Goal: Information Seeking & Learning: Learn about a topic

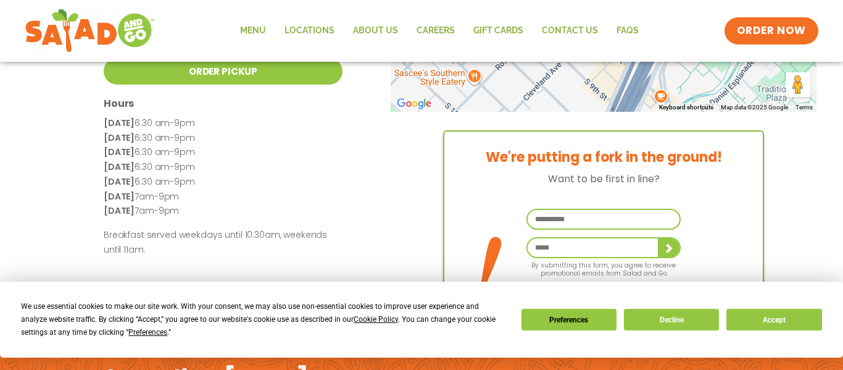
scroll to position [304, 0]
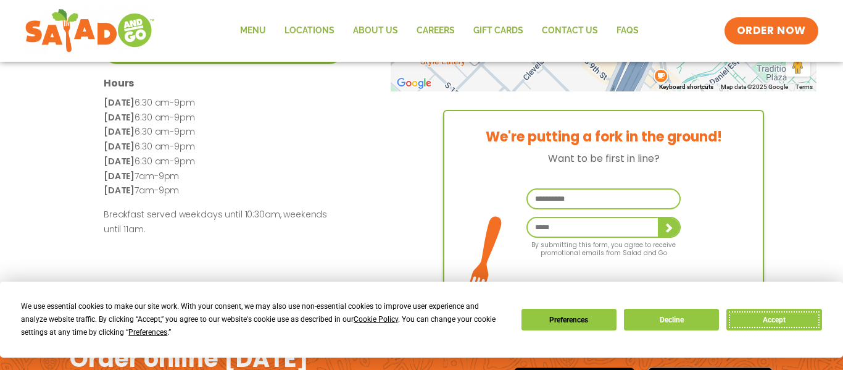
click at [761, 321] on button "Accept" at bounding box center [773, 319] width 95 height 22
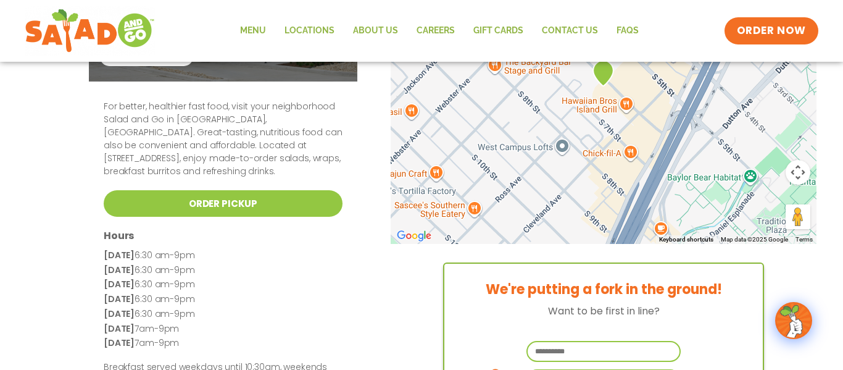
scroll to position [156, 0]
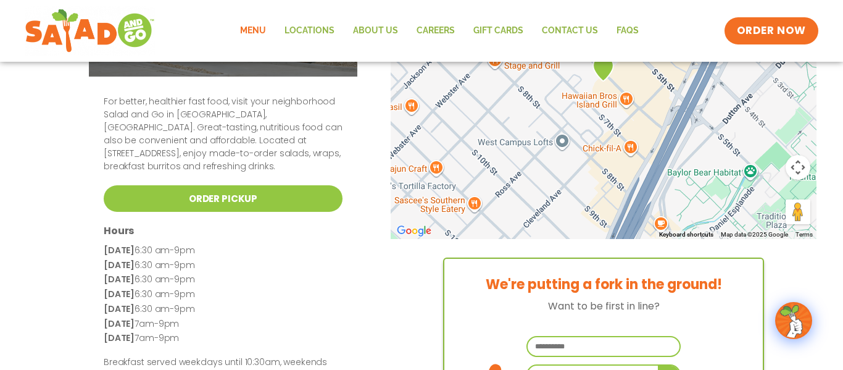
click at [262, 30] on link "Menu" at bounding box center [253, 31] width 44 height 28
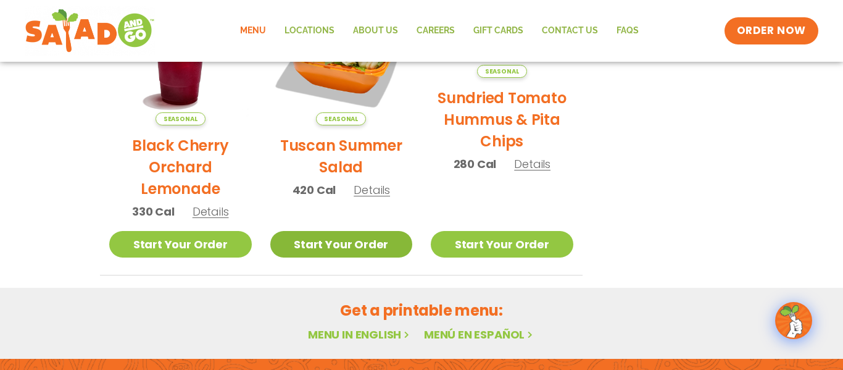
scroll to position [681, 0]
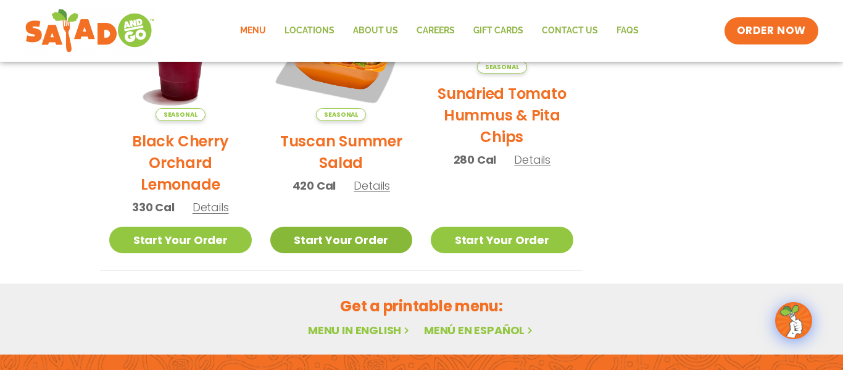
click at [347, 244] on link "Start Your Order" at bounding box center [341, 239] width 143 height 27
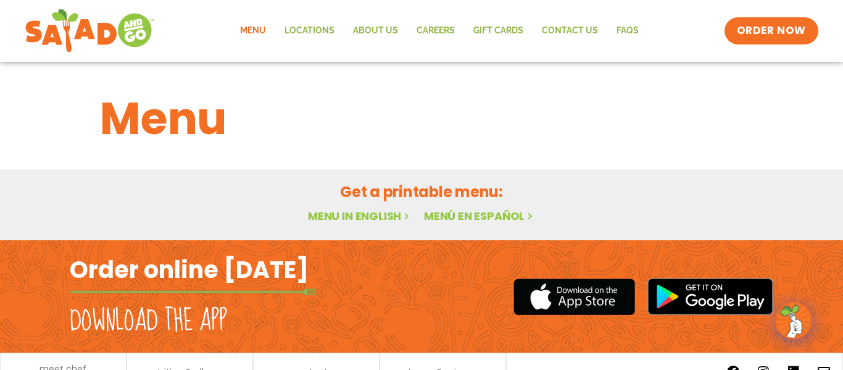
scroll to position [1, 0]
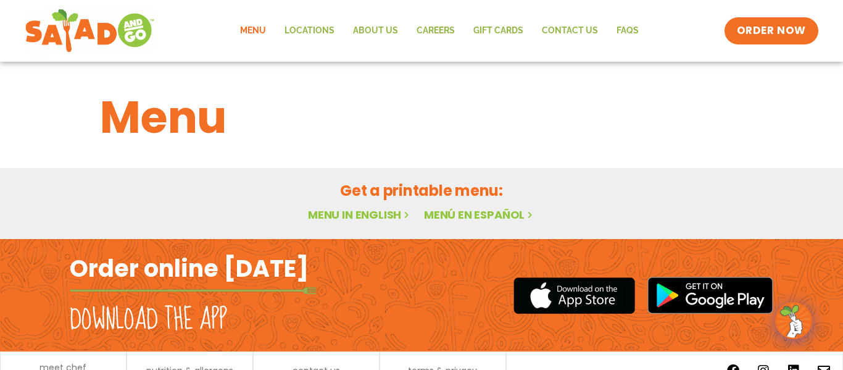
click at [382, 216] on link "Menu in English" at bounding box center [360, 214] width 104 height 15
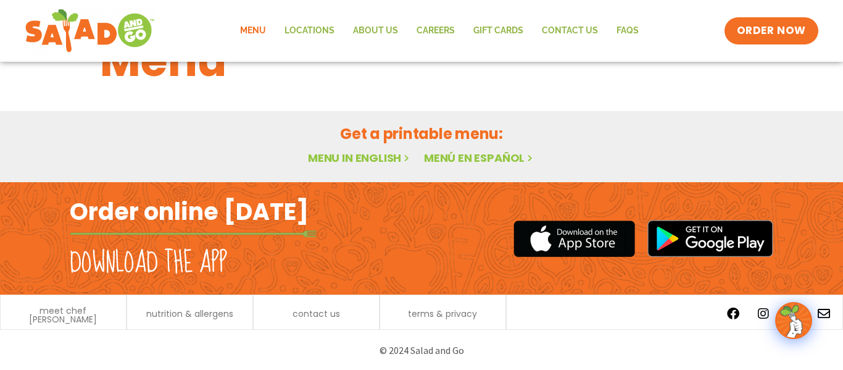
scroll to position [59, 0]
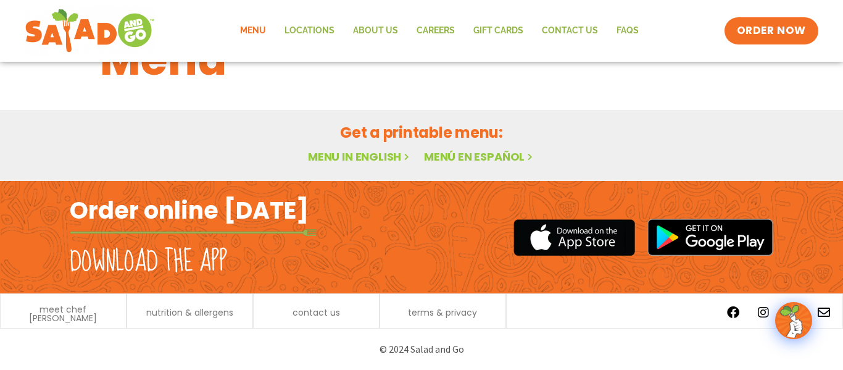
click at [359, 157] on link "Menu in English" at bounding box center [360, 156] width 104 height 15
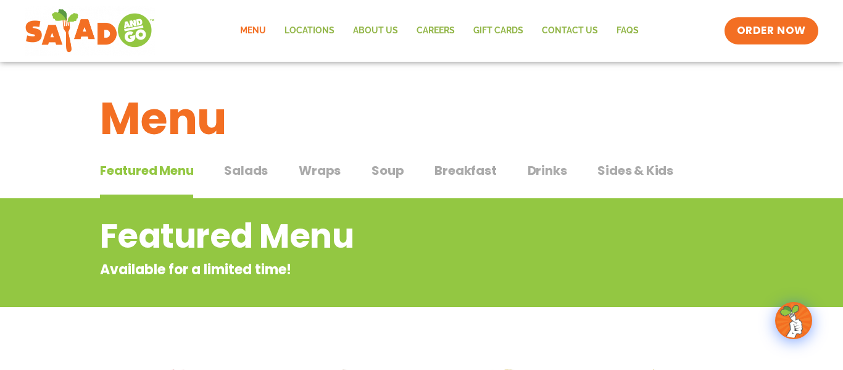
click at [252, 170] on span "Salads" at bounding box center [246, 170] width 44 height 19
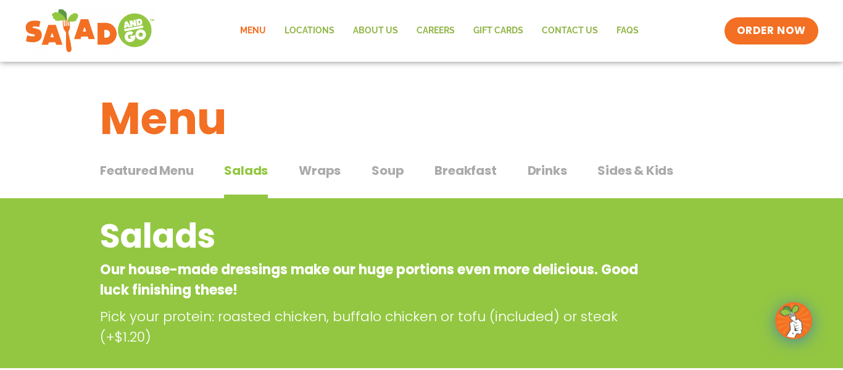
click at [320, 170] on span "Wraps" at bounding box center [320, 170] width 42 height 19
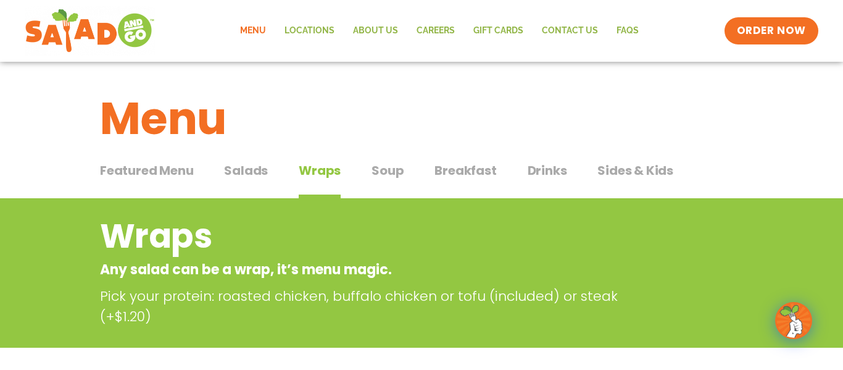
click at [387, 171] on span "Soup" at bounding box center [387, 170] width 32 height 19
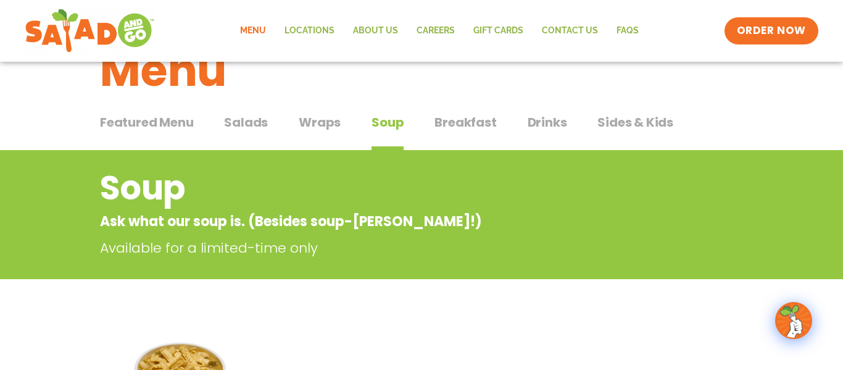
scroll to position [45, 0]
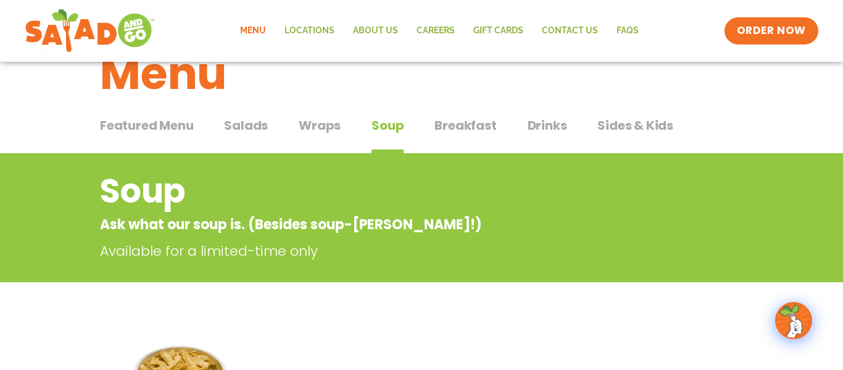
click at [450, 128] on span "Breakfast" at bounding box center [465, 125] width 62 height 19
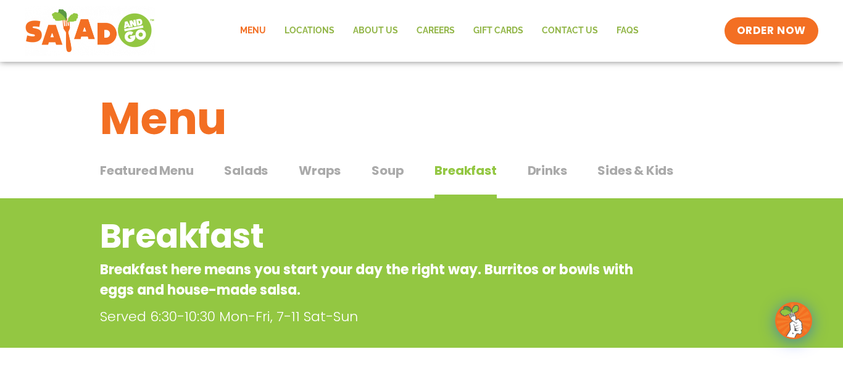
click at [247, 172] on span "Salads" at bounding box center [246, 170] width 44 height 19
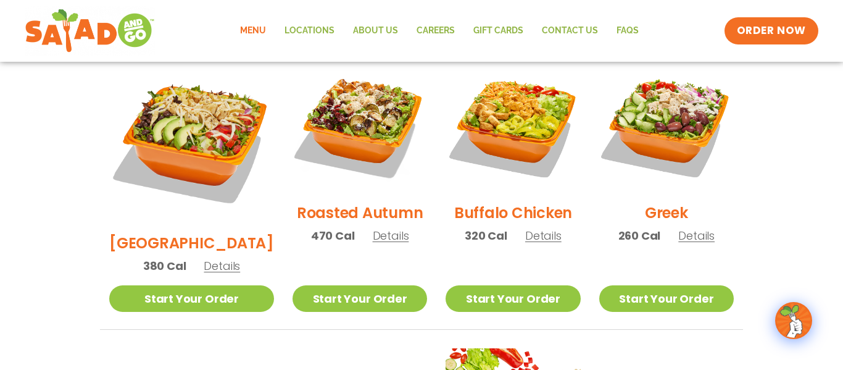
scroll to position [605, 0]
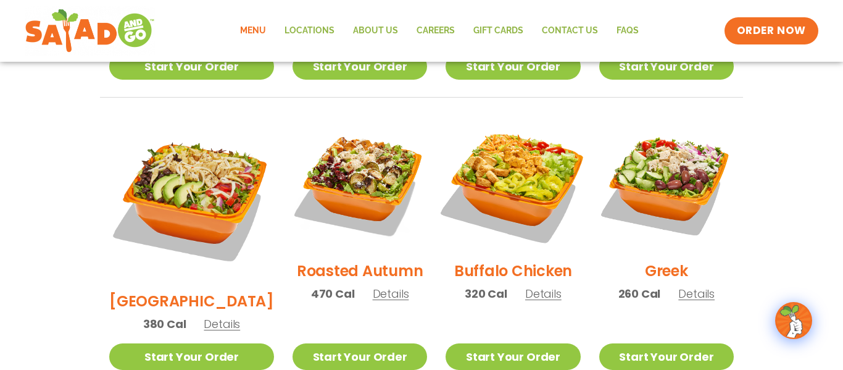
click at [499, 143] on img at bounding box center [513, 183] width 158 height 158
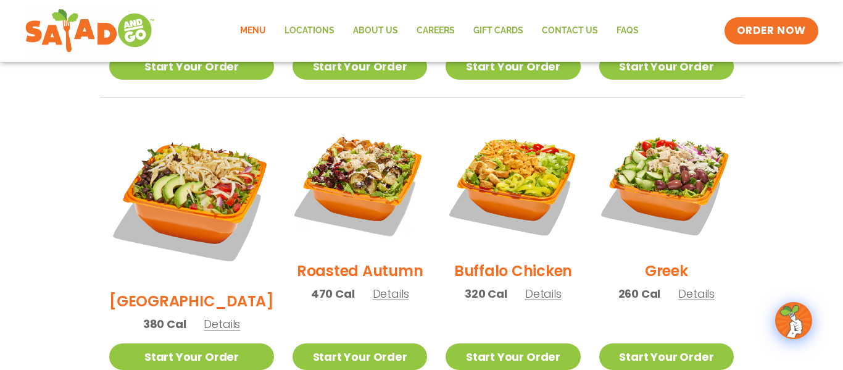
click at [537, 286] on span "Details" at bounding box center [543, 293] width 36 height 15
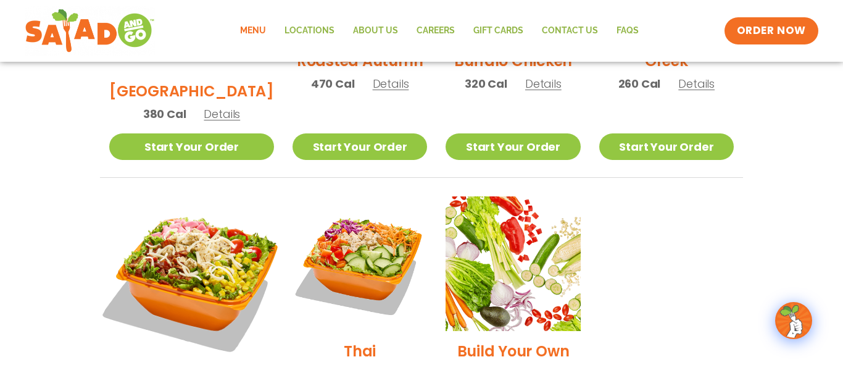
scroll to position [830, 0]
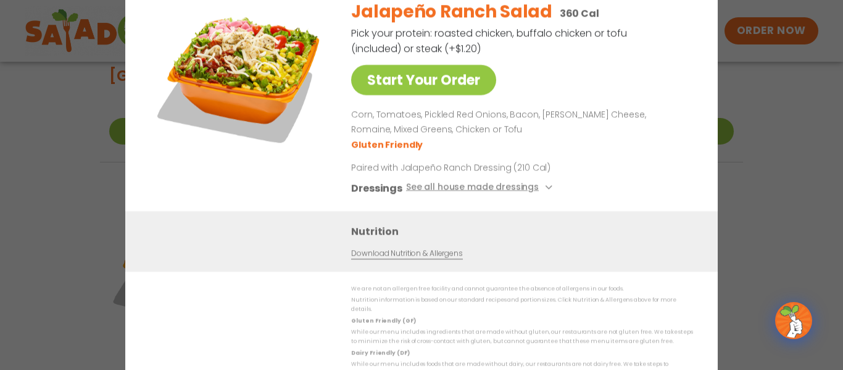
click at [783, 123] on div "Start Your Order Jalapeño Ranch Salad 360 Cal Pick your protein: roasted chicke…" at bounding box center [421, 185] width 843 height 370
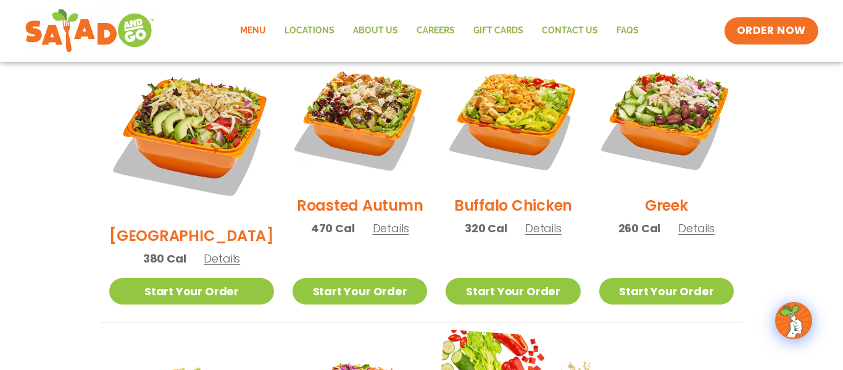
scroll to position [635, 0]
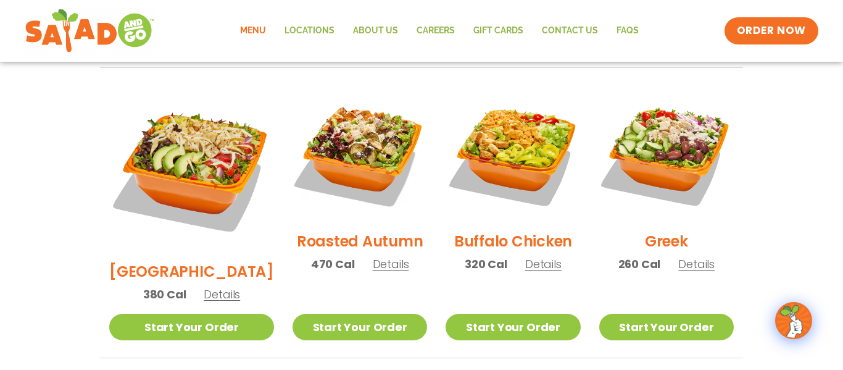
click at [528, 256] on span "Details" at bounding box center [543, 263] width 36 height 15
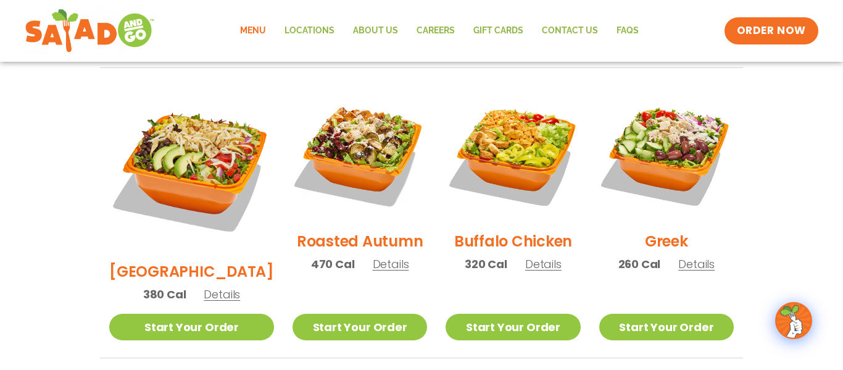
click at [215, 286] on span "Details" at bounding box center [222, 293] width 36 height 15
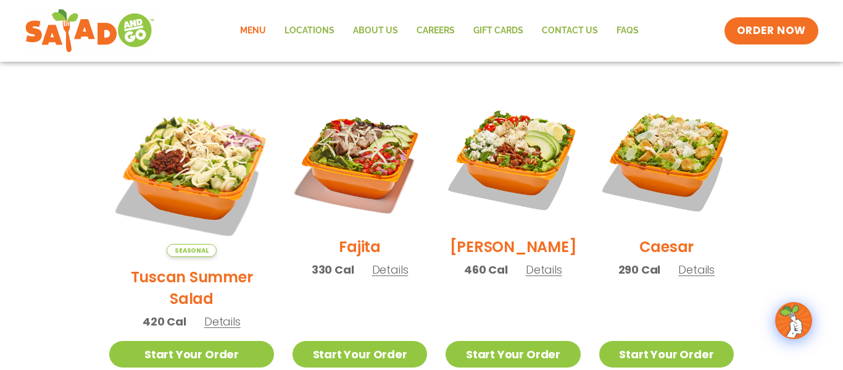
scroll to position [331, 0]
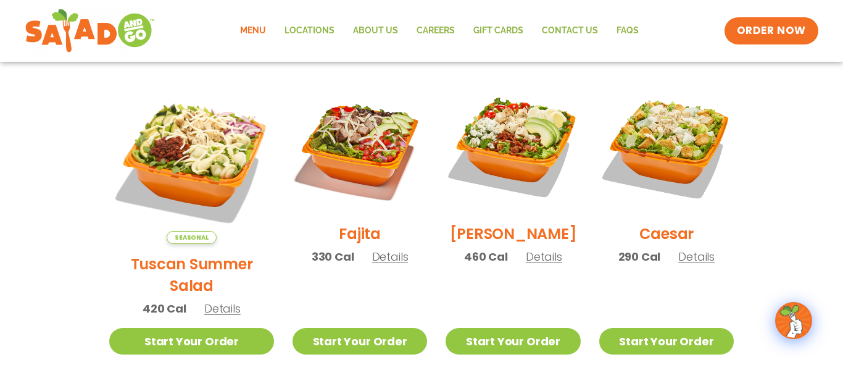
click at [212, 300] on span "Details" at bounding box center [222, 307] width 36 height 15
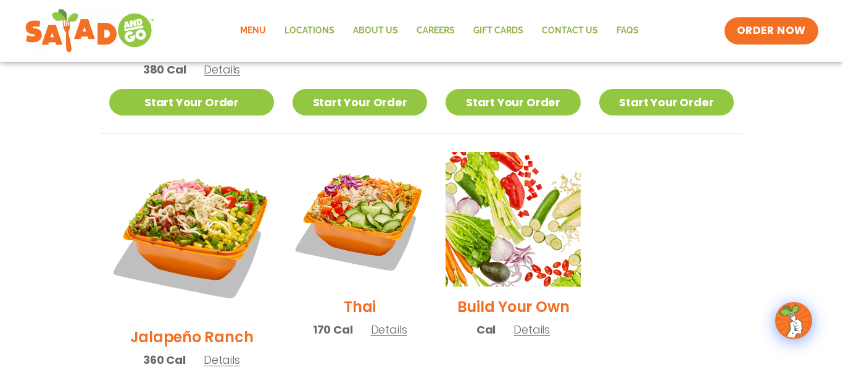
scroll to position [890, 0]
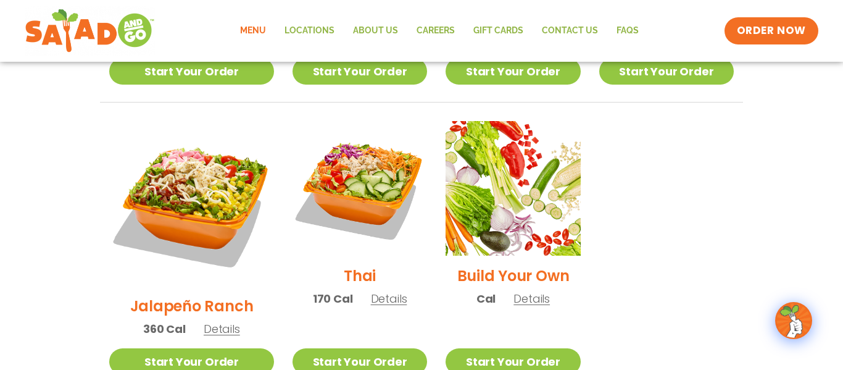
click at [213, 321] on span "Details" at bounding box center [222, 328] width 36 height 15
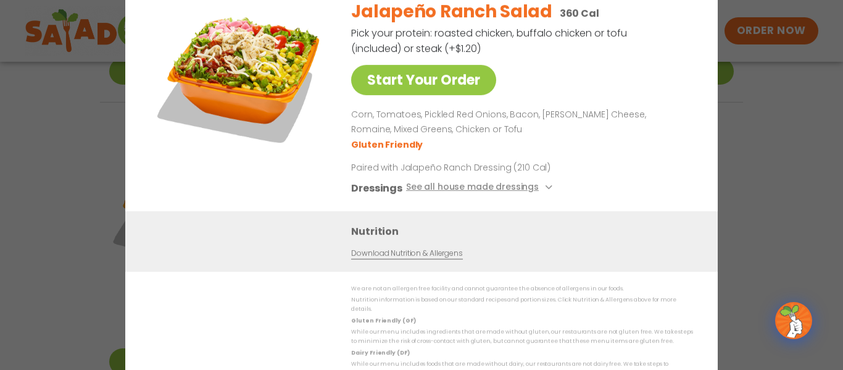
scroll to position [891, 0]
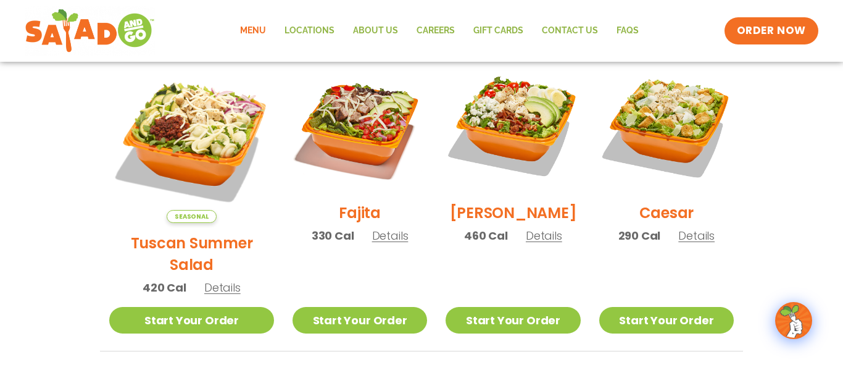
scroll to position [0, 0]
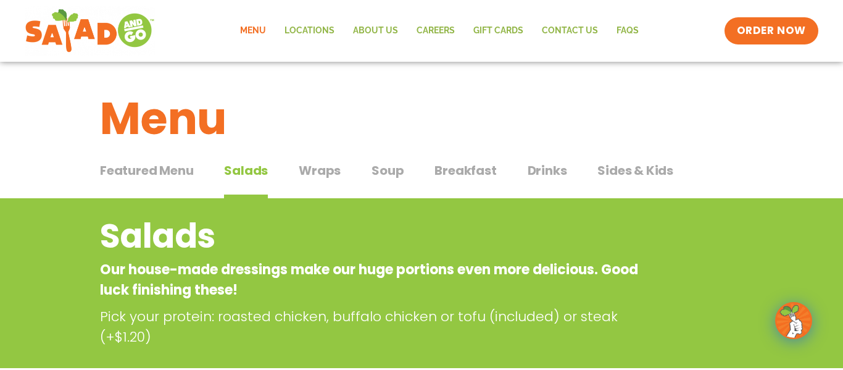
click at [556, 172] on span "Drinks" at bounding box center [547, 170] width 39 height 19
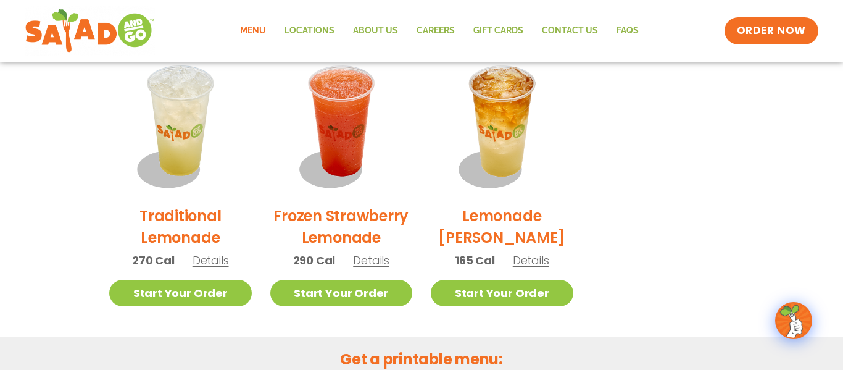
scroll to position [938, 0]
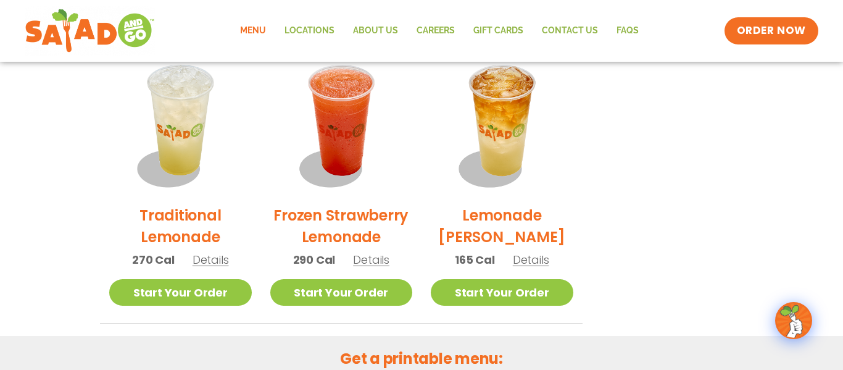
click at [363, 259] on span "Details" at bounding box center [371, 259] width 36 height 15
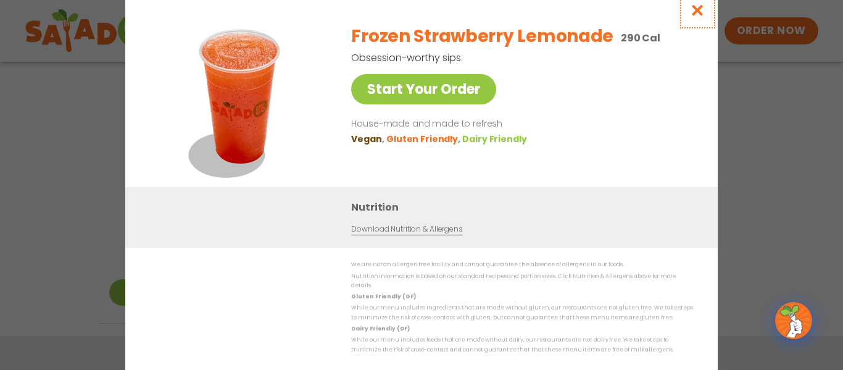
click at [700, 14] on icon "Close modal" at bounding box center [697, 10] width 15 height 13
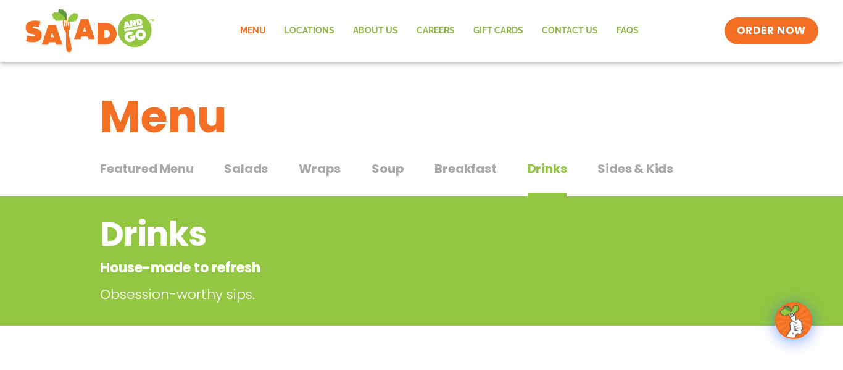
scroll to position [0, 0]
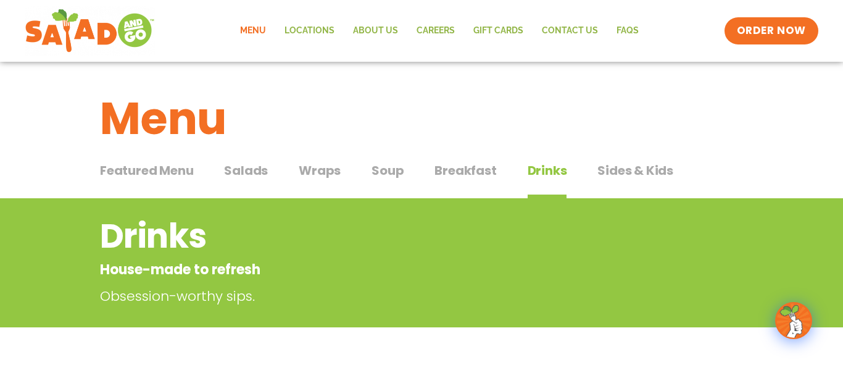
click at [247, 172] on span "Salads" at bounding box center [246, 170] width 44 height 19
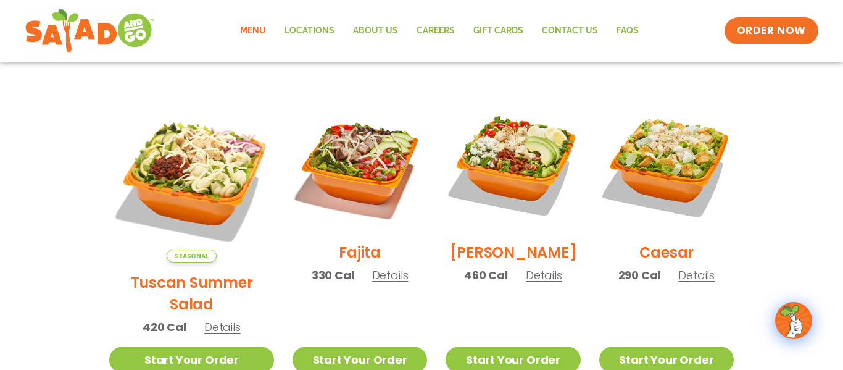
scroll to position [325, 0]
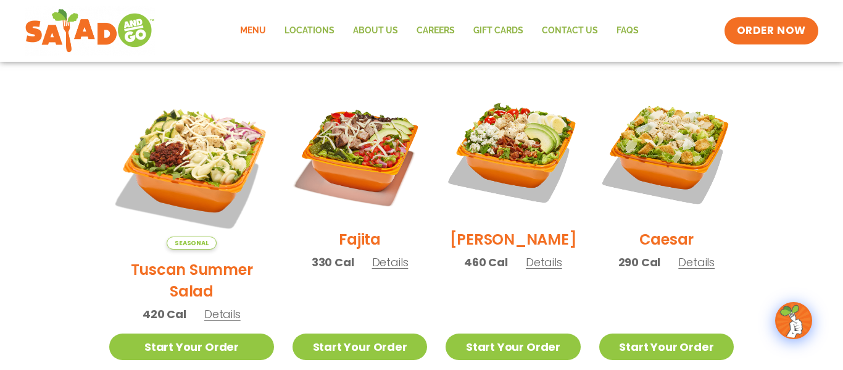
click at [534, 270] on span "Details" at bounding box center [544, 261] width 36 height 15
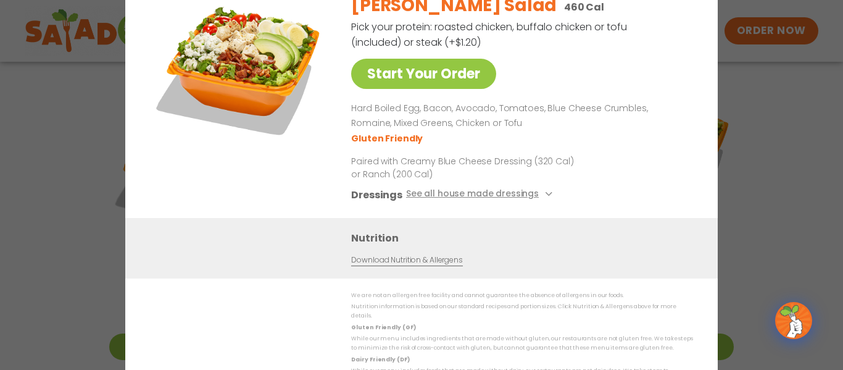
click at [782, 88] on div "Start Your Order [PERSON_NAME] Salad 460 Cal Pick your protein: roasted chicken…" at bounding box center [421, 185] width 843 height 370
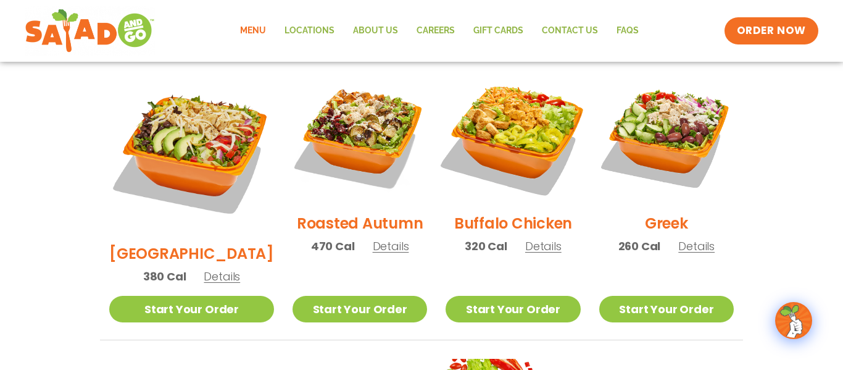
scroll to position [692, 0]
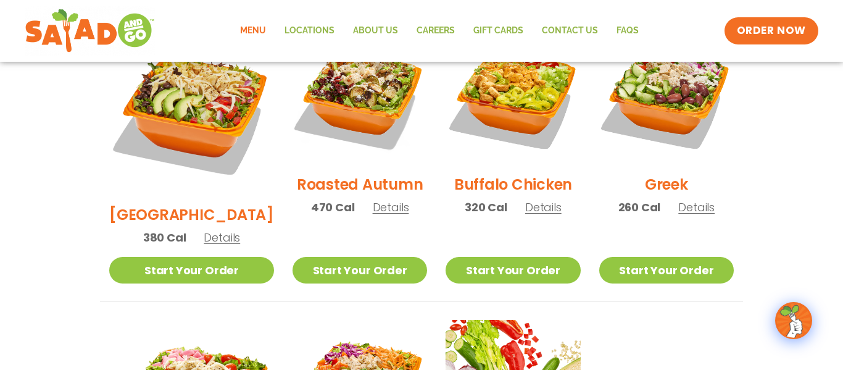
click at [531, 199] on span "Details" at bounding box center [543, 206] width 36 height 15
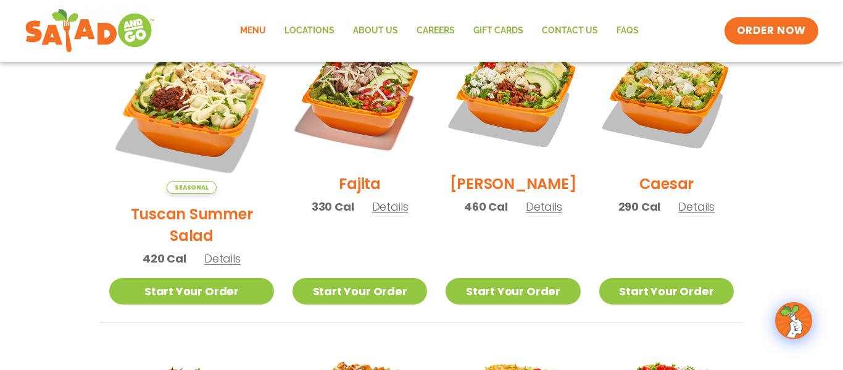
scroll to position [331, 0]
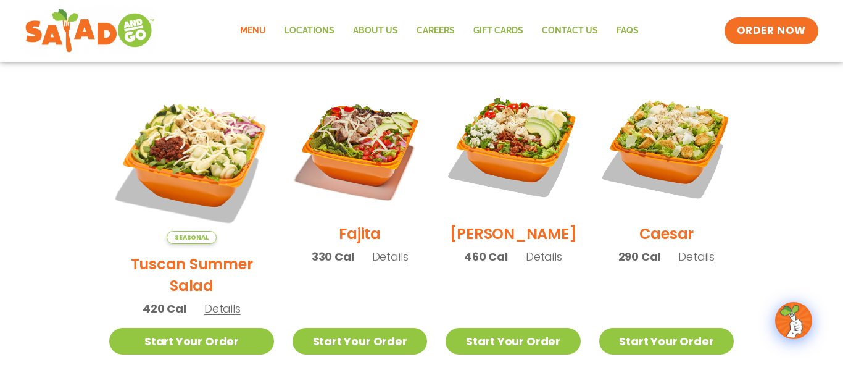
click at [531, 264] on span "Details" at bounding box center [544, 256] width 36 height 15
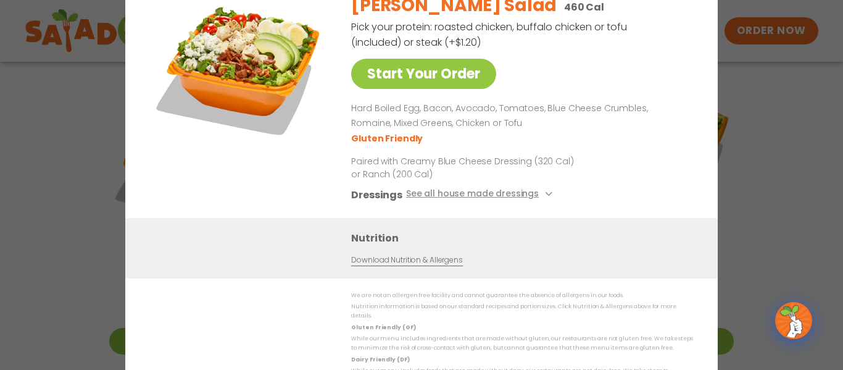
click at [744, 84] on div "Start Your Order [PERSON_NAME] Salad 460 Cal Pick your protein: roasted chicken…" at bounding box center [421, 185] width 843 height 370
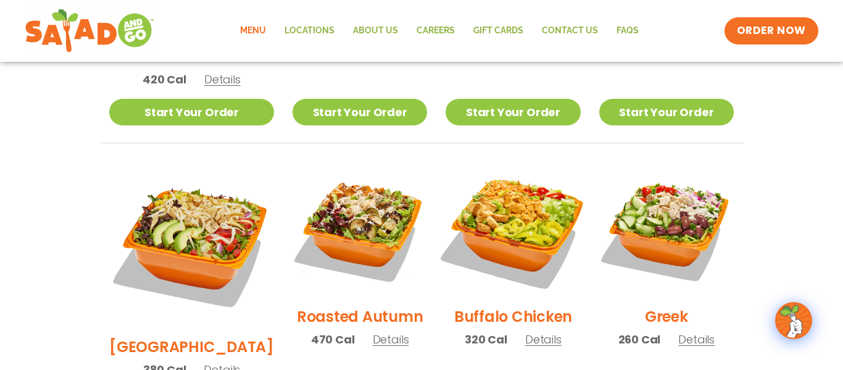
scroll to position [565, 0]
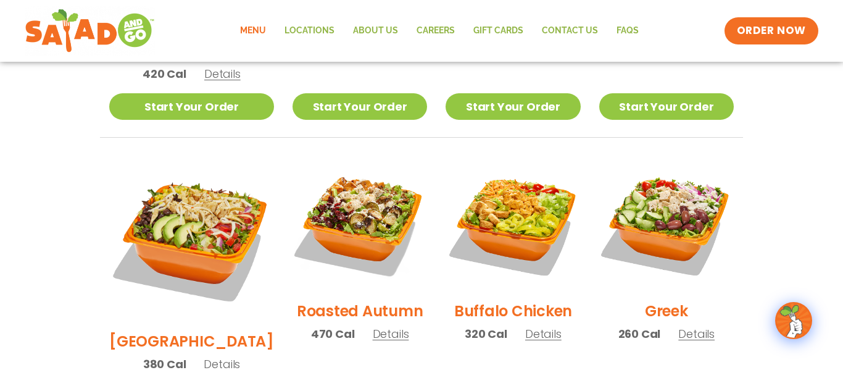
click at [218, 356] on span "Details" at bounding box center [222, 363] width 36 height 15
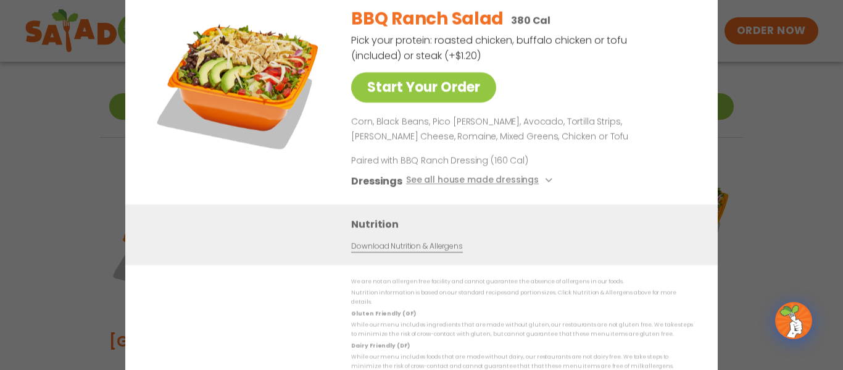
click at [754, 127] on div "Start Your Order BBQ Ranch Salad 380 Cal Pick your protein: roasted chicken, bu…" at bounding box center [421, 185] width 843 height 370
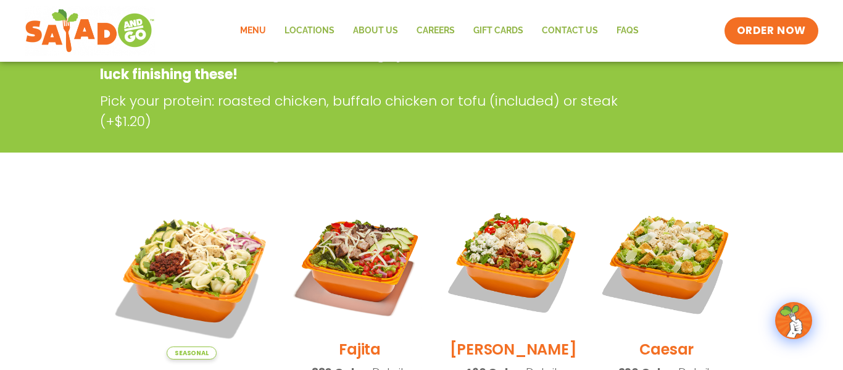
scroll to position [143, 0]
